Goal: Information Seeking & Learning: Learn about a topic

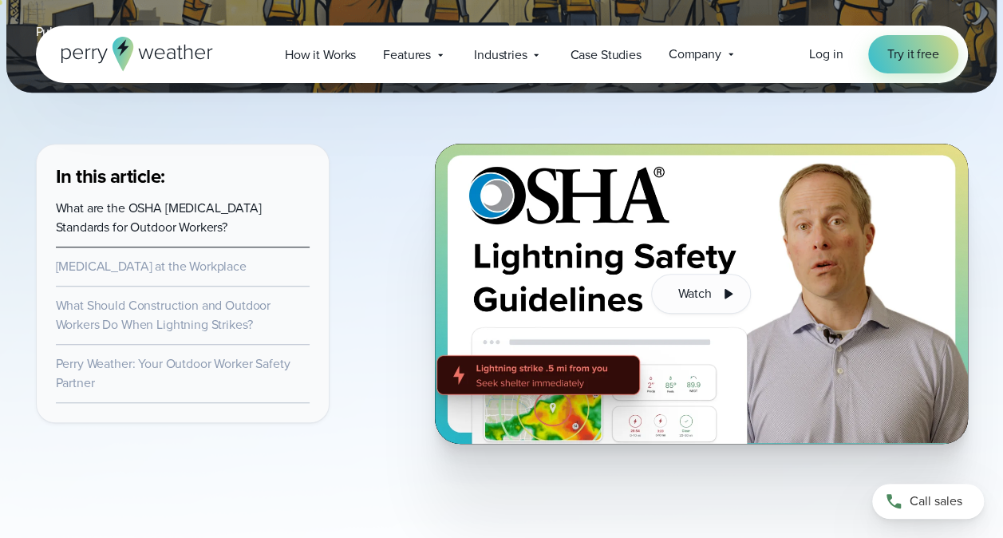
scroll to position [484, 0]
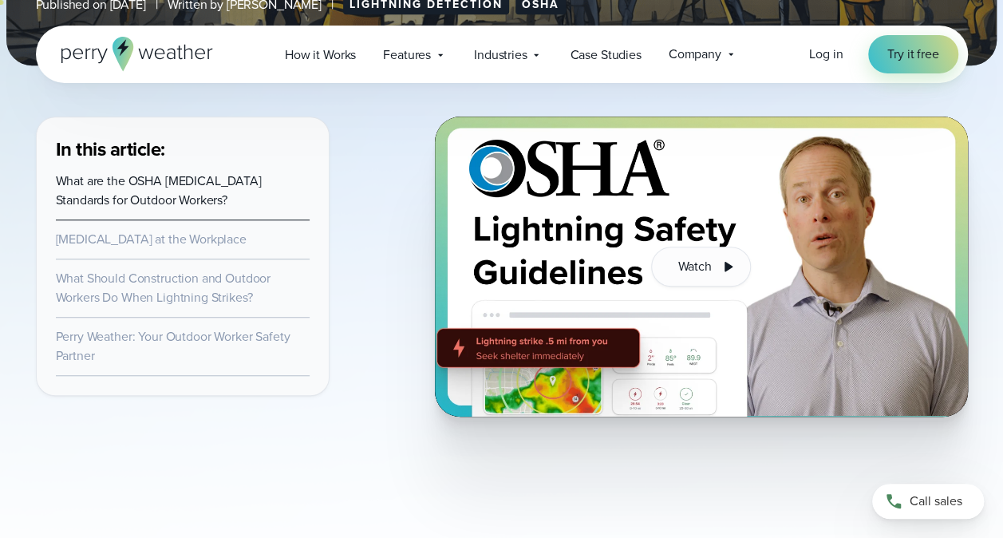
click at [195, 287] on link "What Should Construction and Outdoor Workers Do When Lightning Strikes?" at bounding box center [163, 288] width 215 height 38
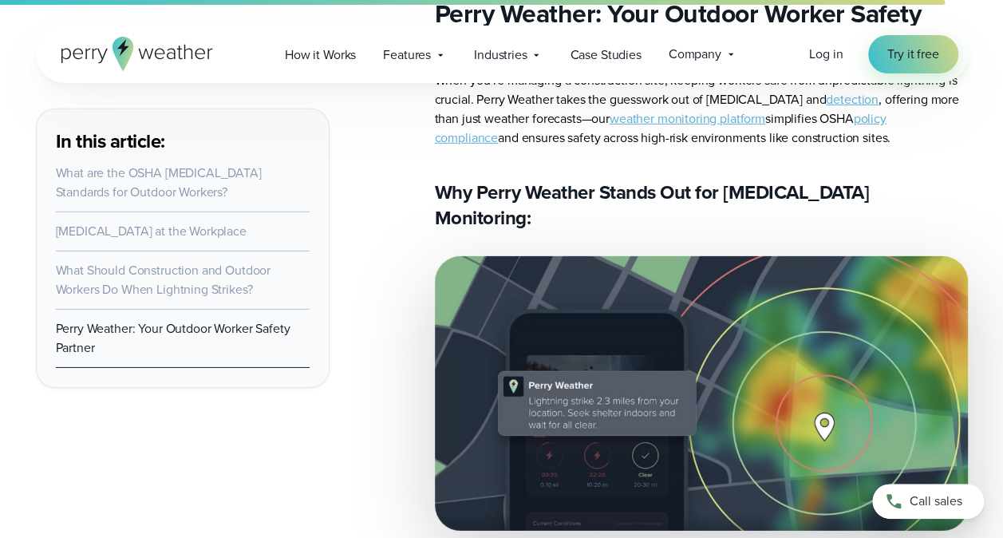
scroll to position [8380, 0]
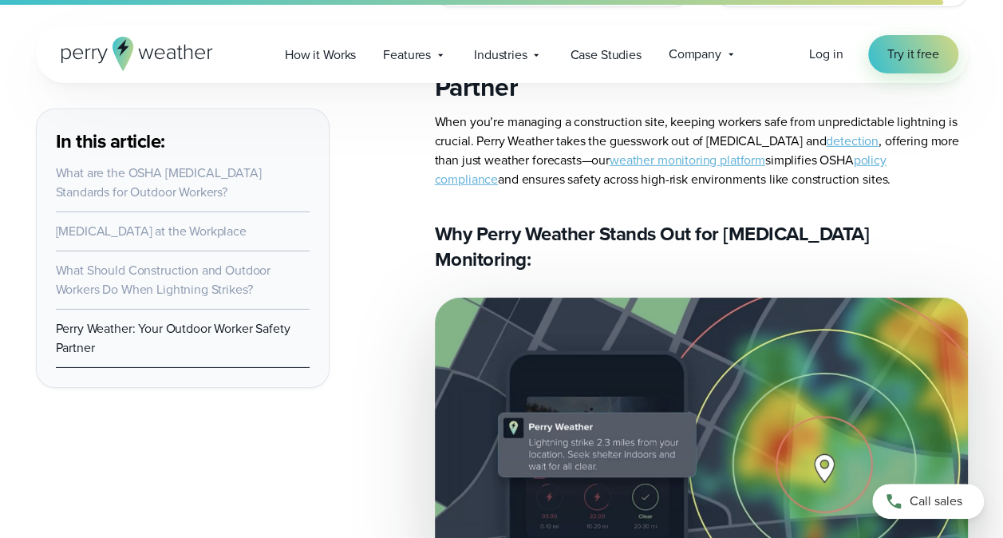
click at [837, 150] on link "detection" at bounding box center [852, 141] width 53 height 18
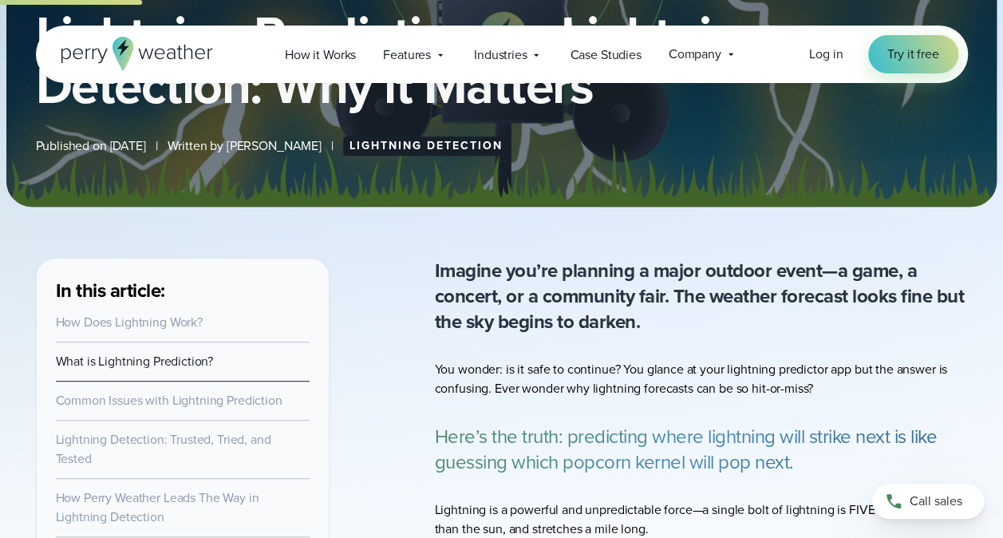
scroll to position [176, 0]
